Goal: Find specific page/section: Find specific page/section

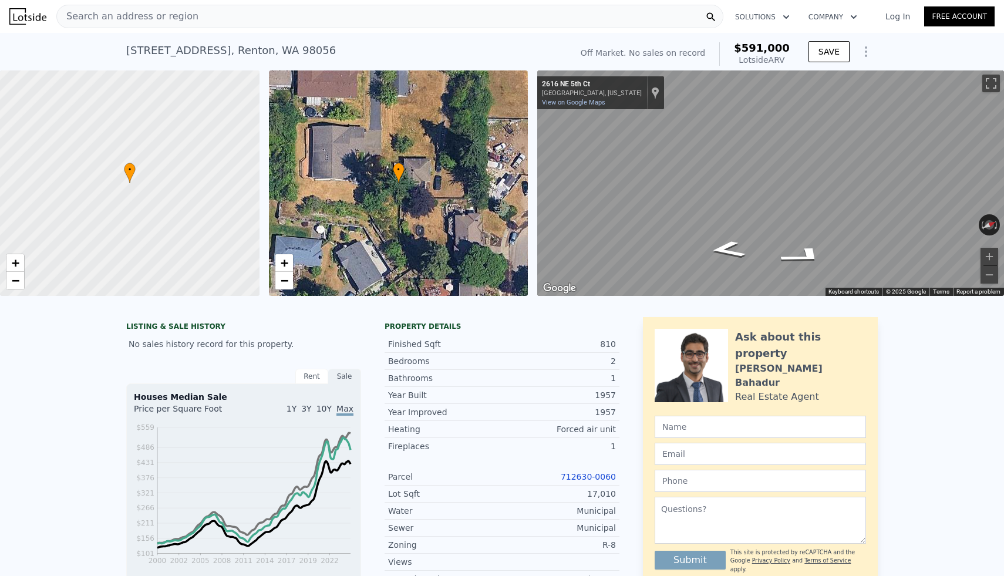
click at [328, 19] on div "Search an address or region" at bounding box center [389, 16] width 667 height 23
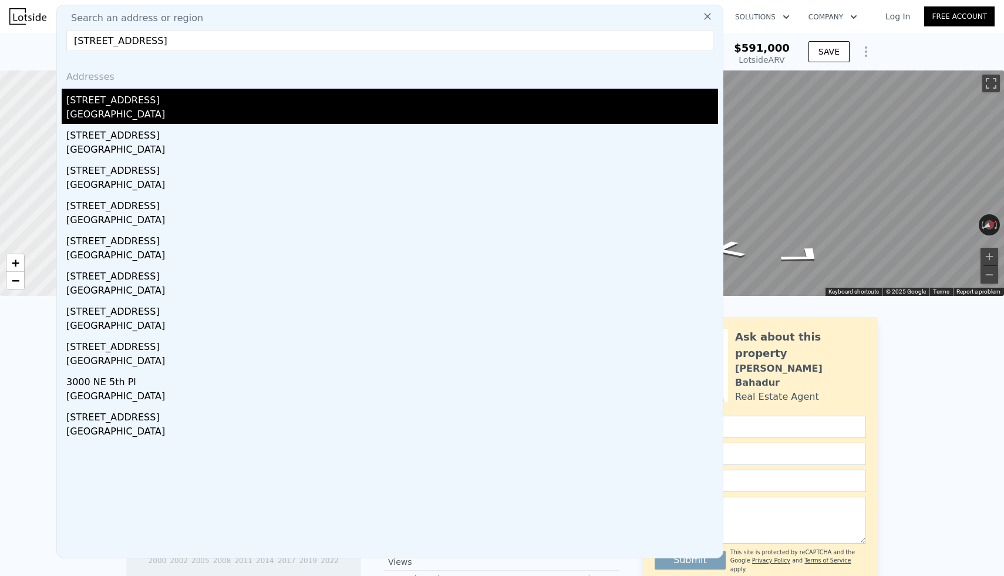
type input "[STREET_ADDRESS]"
click at [109, 105] on div "[STREET_ADDRESS]" at bounding box center [392, 98] width 652 height 19
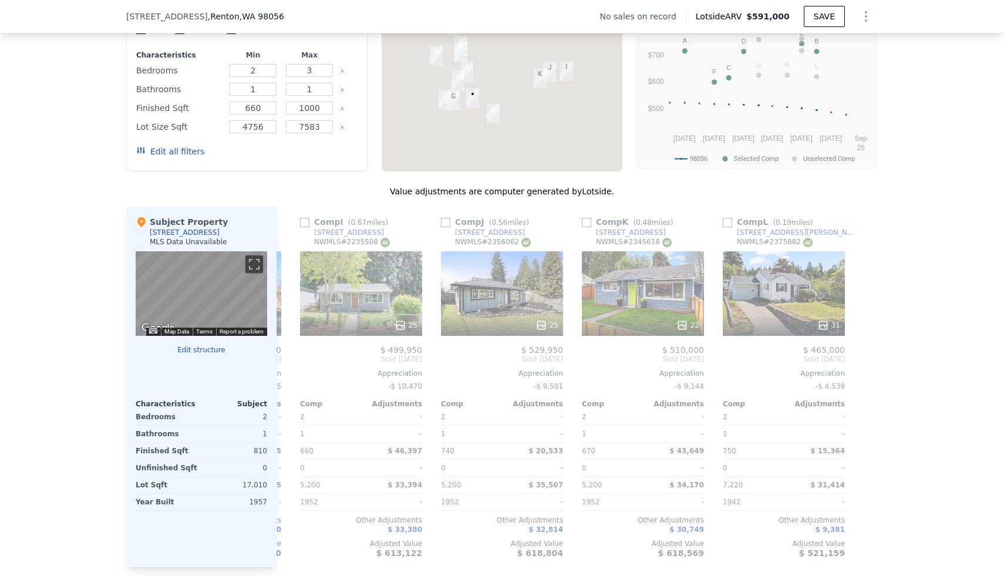
scroll to position [1051, 0]
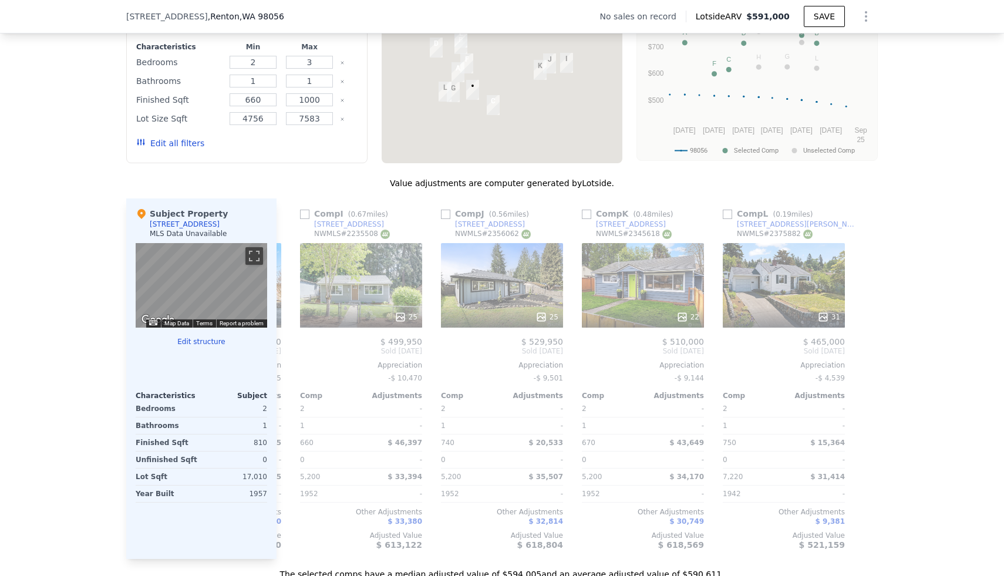
click at [866, 17] on icon "Show Options" at bounding box center [866, 16] width 1 height 9
click at [822, 52] on div "Edit Structure" at bounding box center [813, 46] width 132 height 23
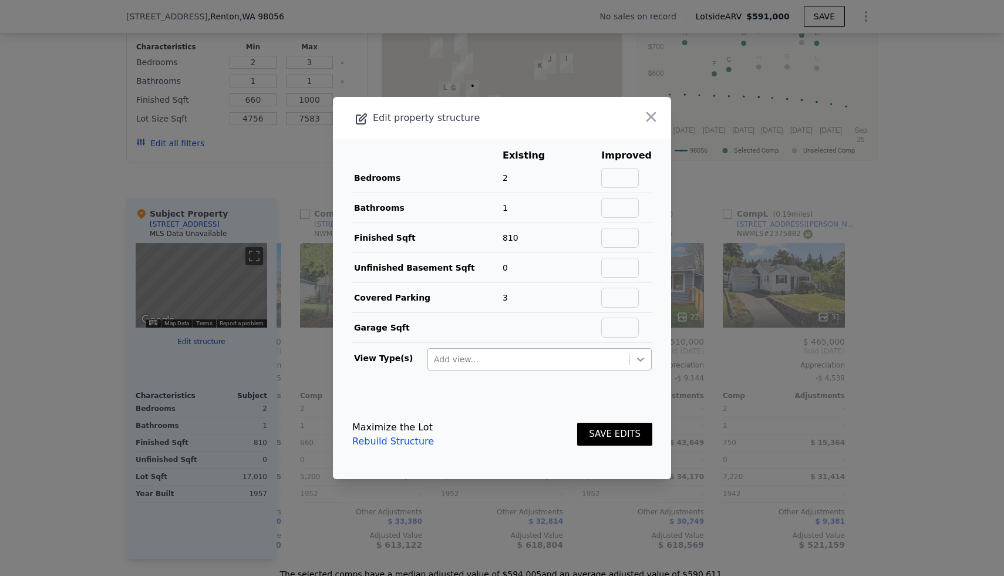
click at [640, 356] on icon at bounding box center [641, 360] width 12 height 12
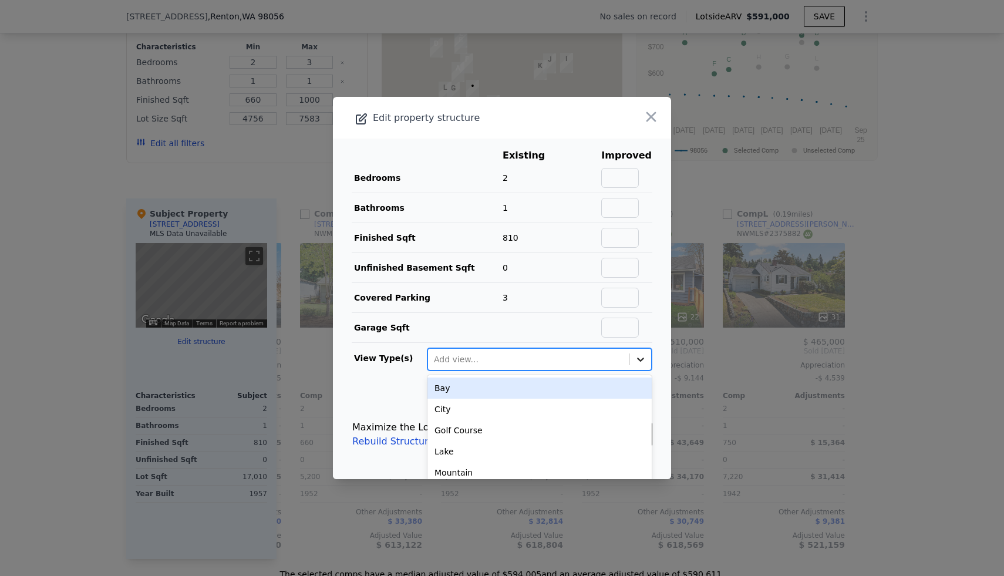
click at [640, 356] on icon at bounding box center [641, 360] width 12 height 12
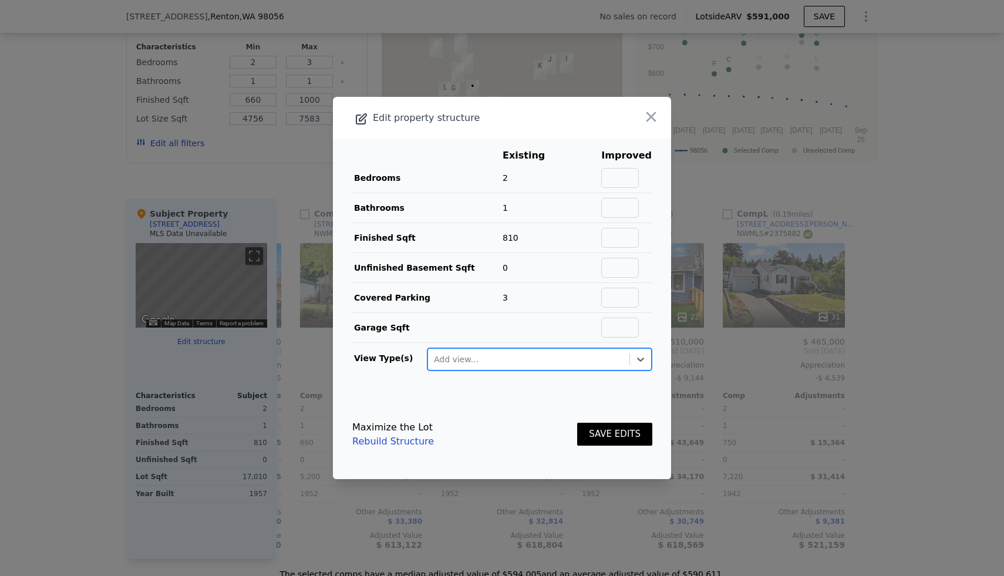
click at [861, 215] on div at bounding box center [502, 288] width 1004 height 576
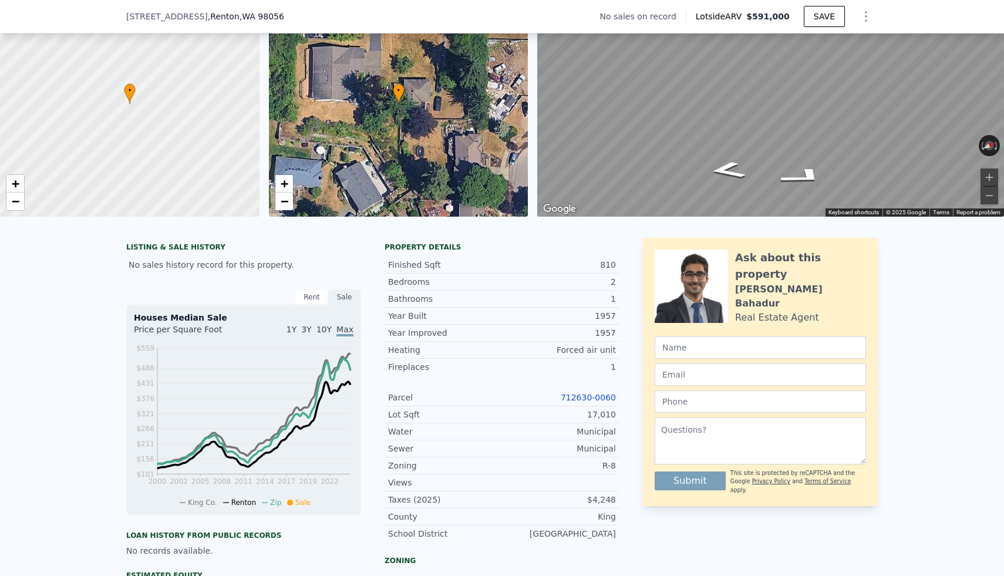
scroll to position [0, 0]
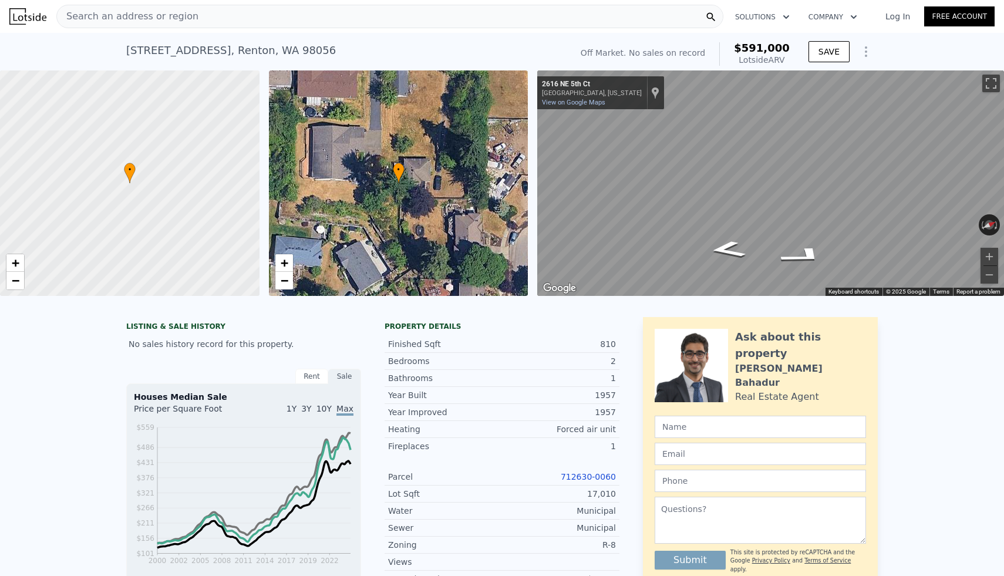
click at [358, 18] on div "Search an address or region" at bounding box center [389, 16] width 667 height 23
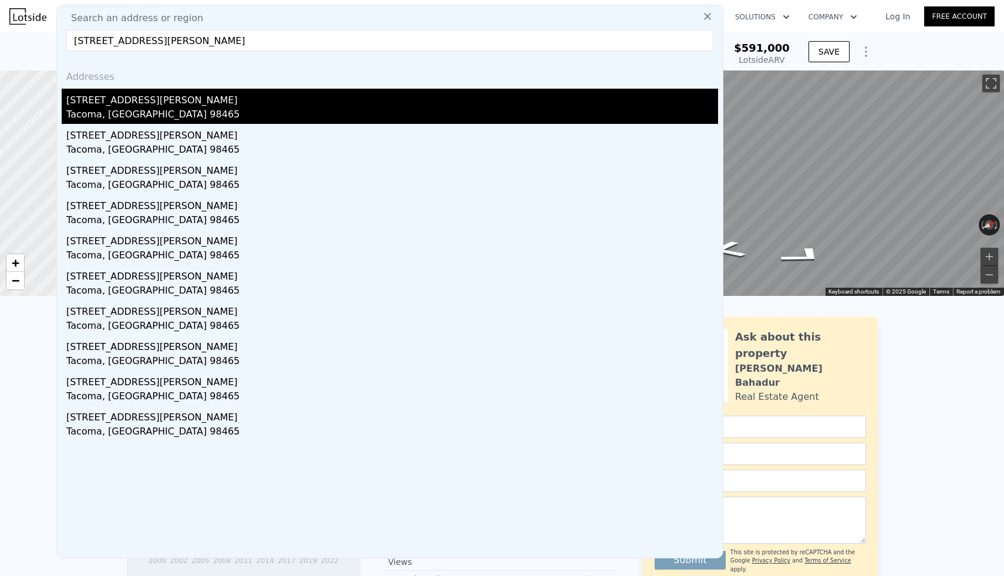
type input "[STREET_ADDRESS][PERSON_NAME]"
click at [126, 110] on div "Tacoma, [GEOGRAPHIC_DATA] 98465" at bounding box center [392, 115] width 652 height 16
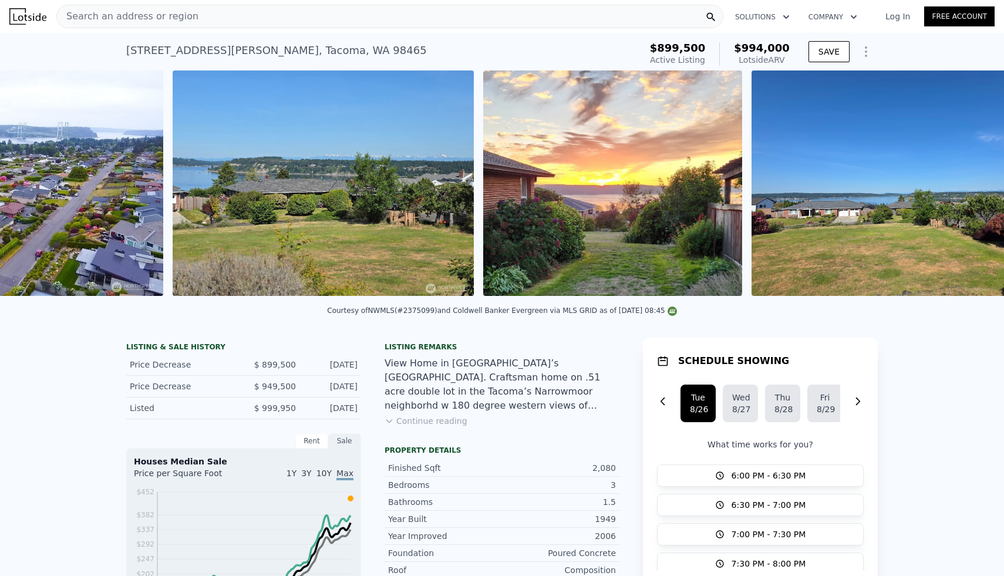
scroll to position [0, 11895]
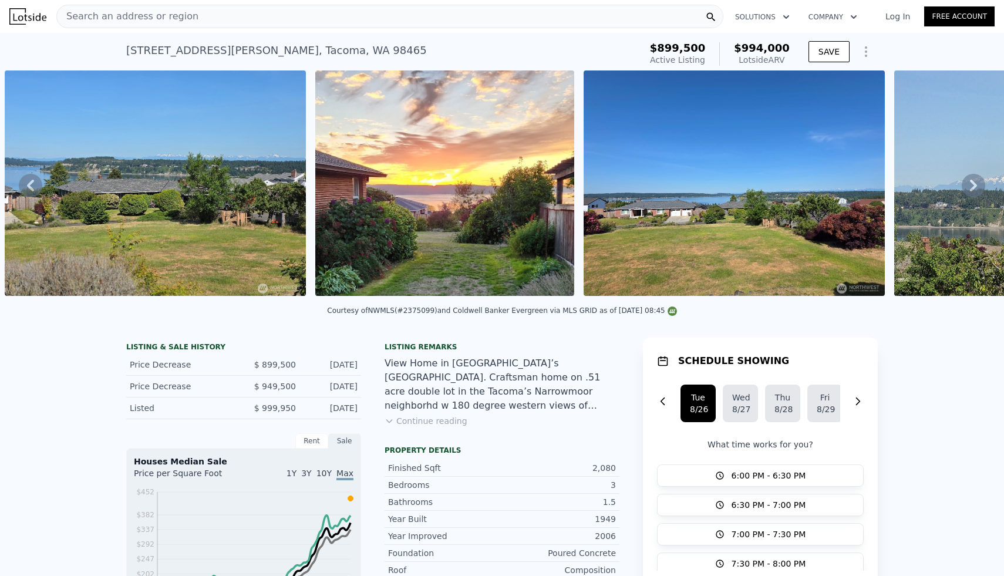
click at [427, 19] on div "Search an address or region" at bounding box center [389, 16] width 667 height 23
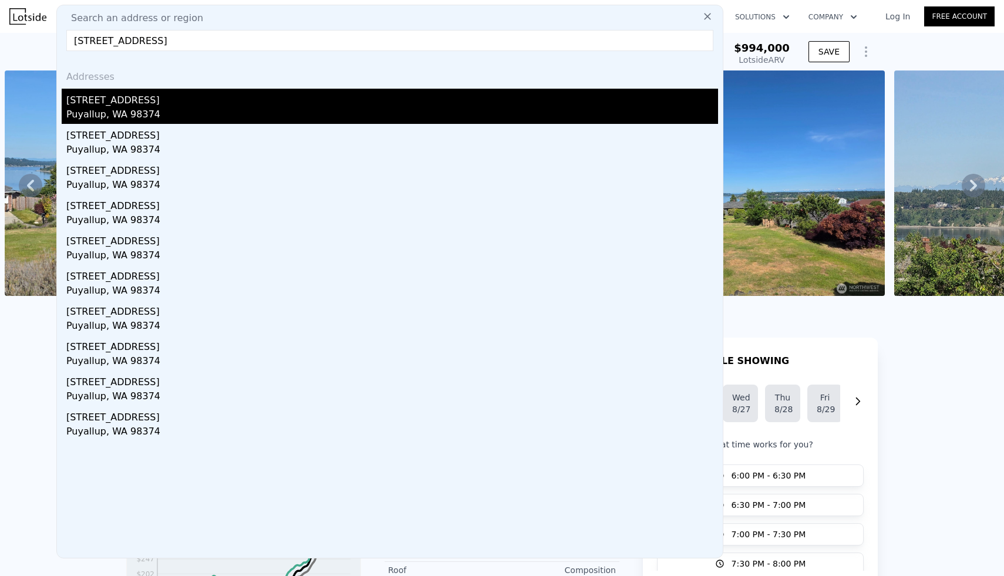
type input "[STREET_ADDRESS]"
click at [154, 100] on div "[STREET_ADDRESS]" at bounding box center [392, 98] width 652 height 19
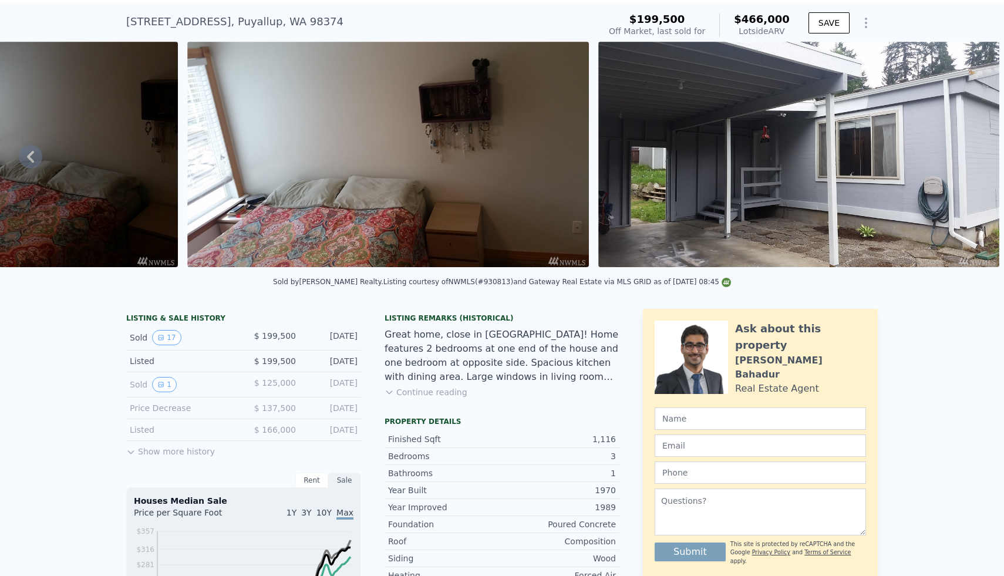
scroll to position [25, 0]
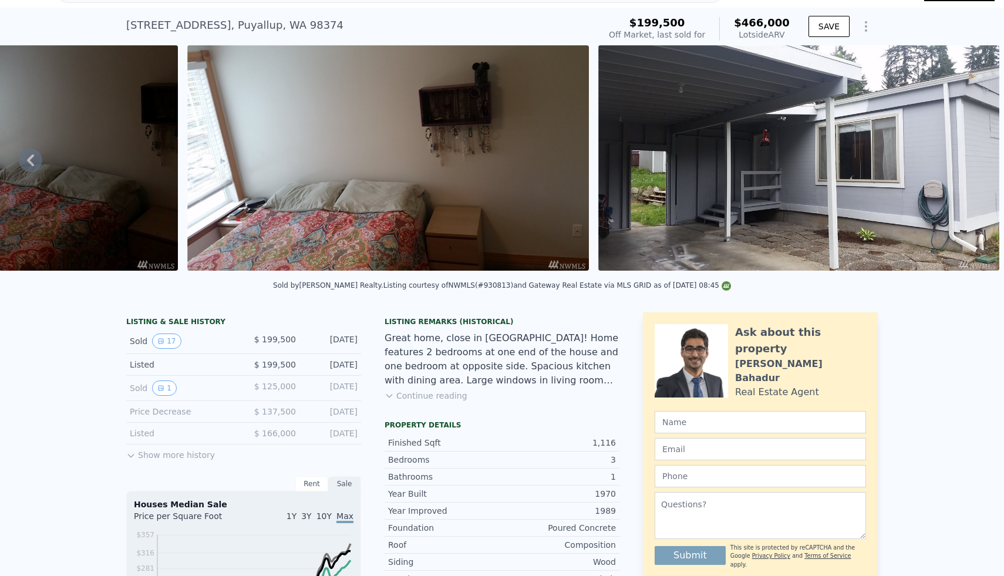
click at [451, 399] on button "Continue reading" at bounding box center [426, 396] width 83 height 12
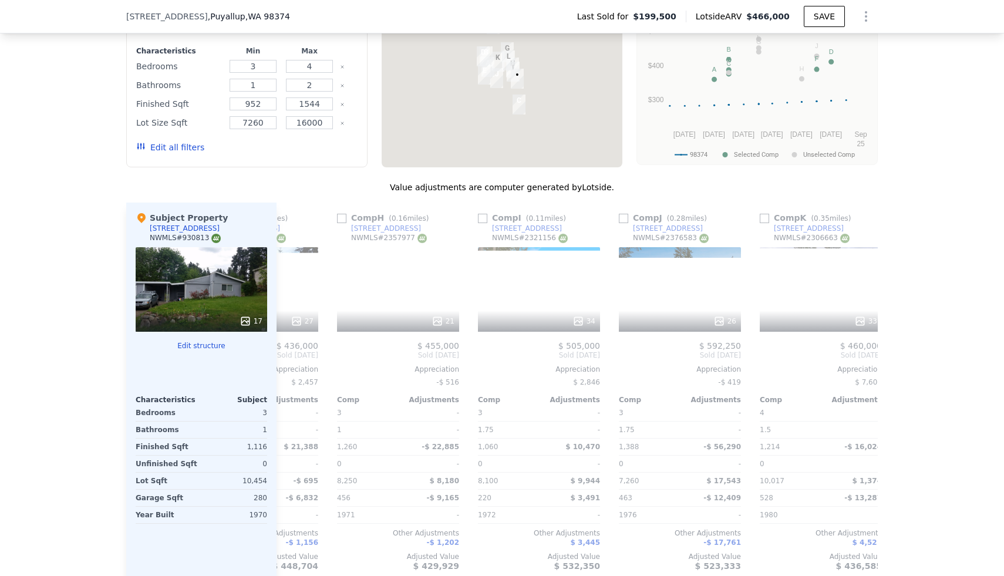
scroll to position [0, 942]
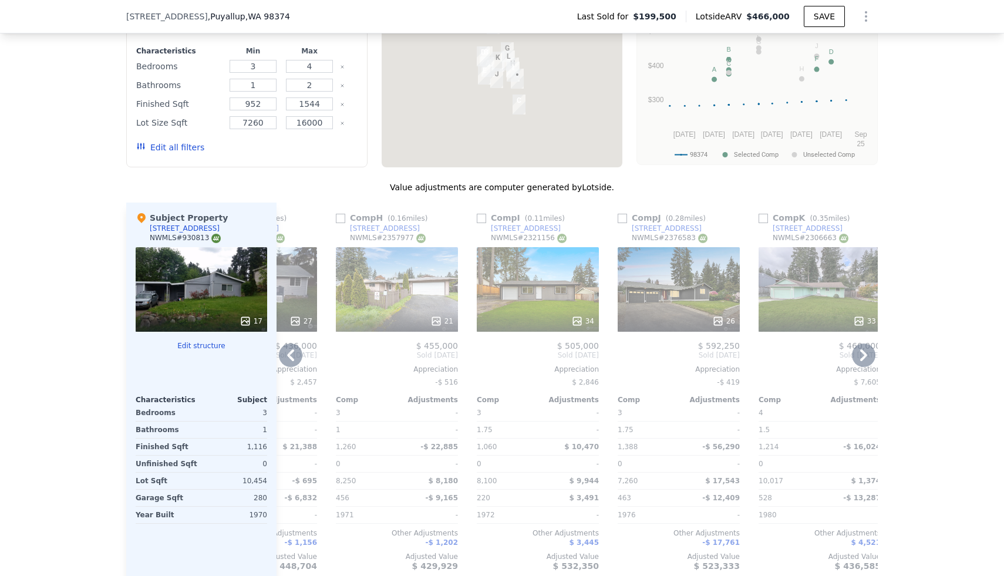
click at [589, 315] on div "34" at bounding box center [583, 321] width 23 height 12
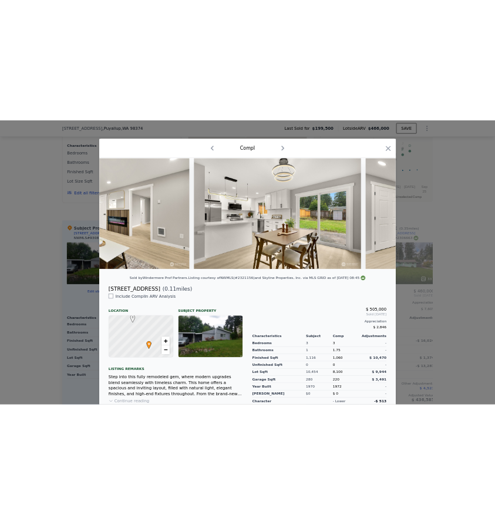
scroll to position [0, 880]
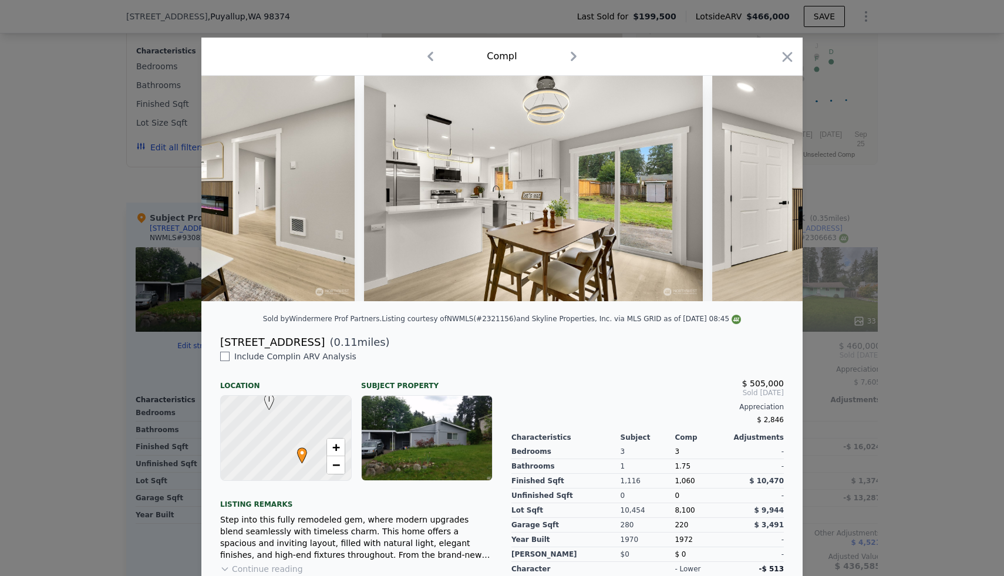
click at [889, 174] on div at bounding box center [502, 288] width 1004 height 576
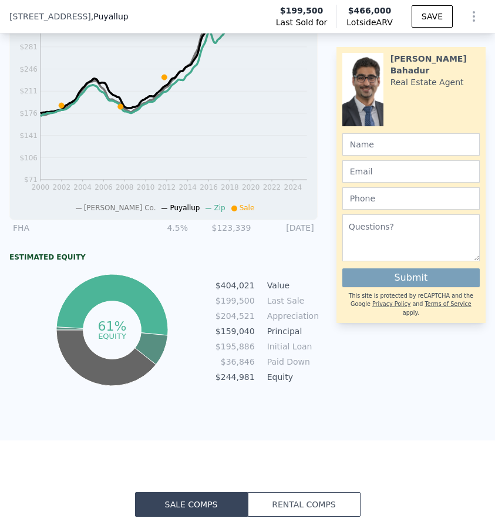
scroll to position [1907, 0]
